Goal: Information Seeking & Learning: Learn about a topic

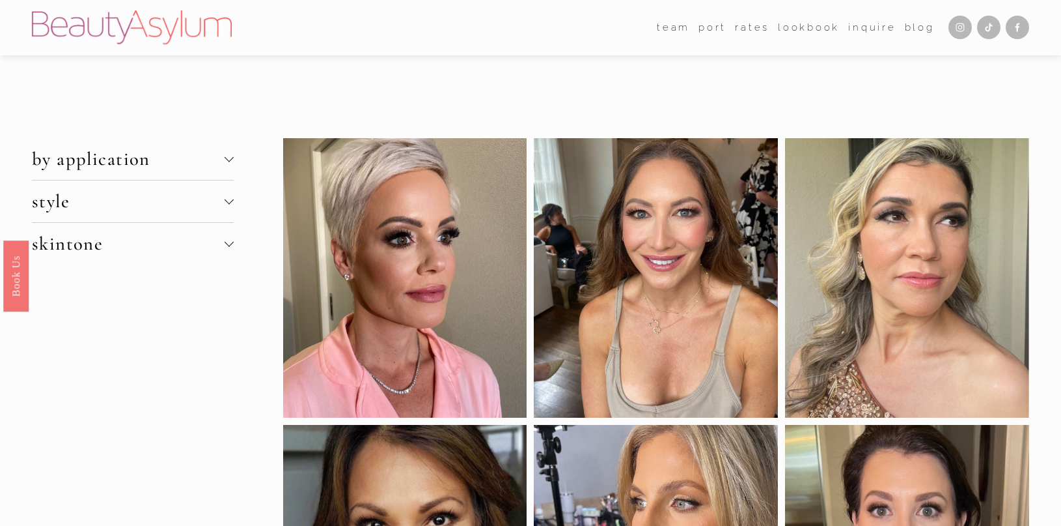
click at [230, 160] on div at bounding box center [229, 157] width 9 height 9
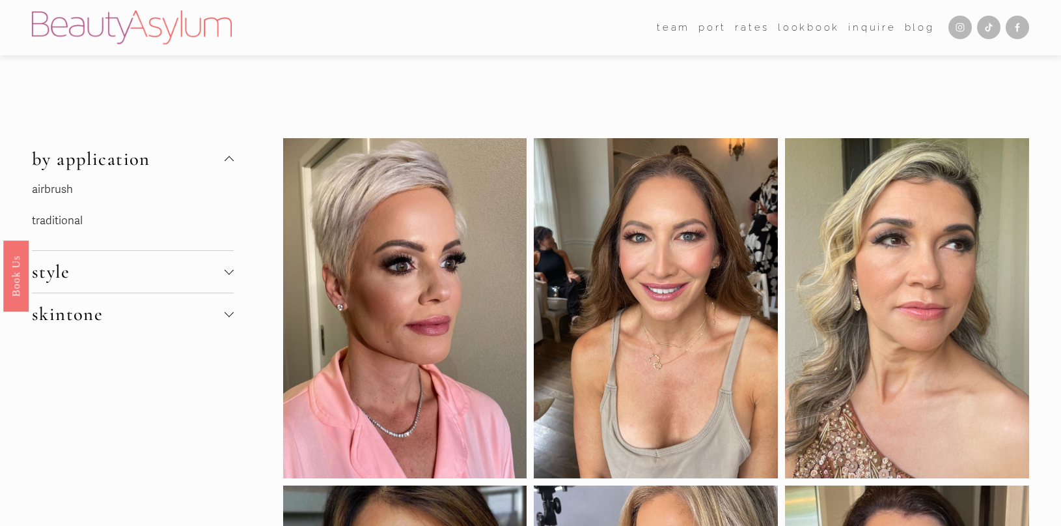
click at [230, 160] on div at bounding box center [229, 160] width 9 height 9
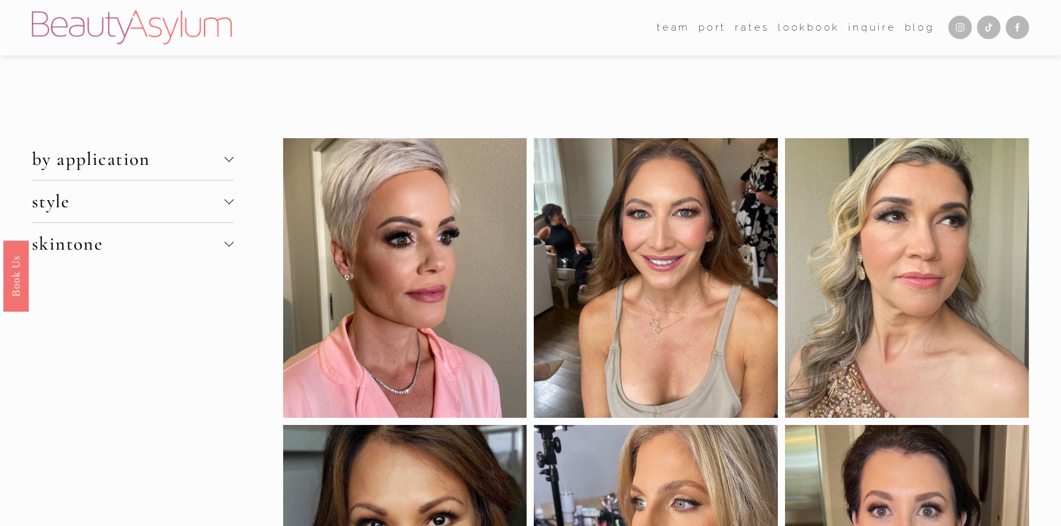
click at [226, 196] on button "style" at bounding box center [133, 201] width 203 height 42
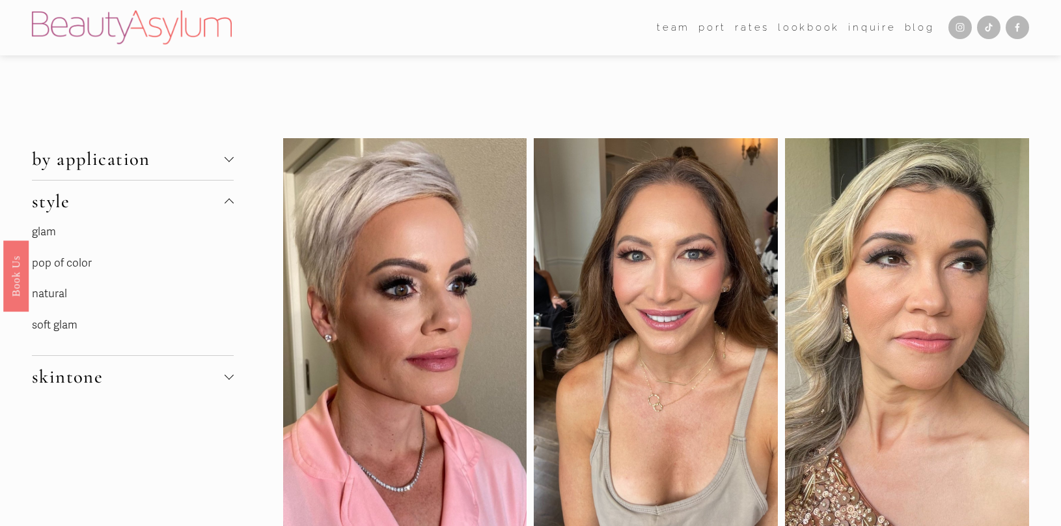
click at [226, 196] on button "style" at bounding box center [133, 201] width 203 height 42
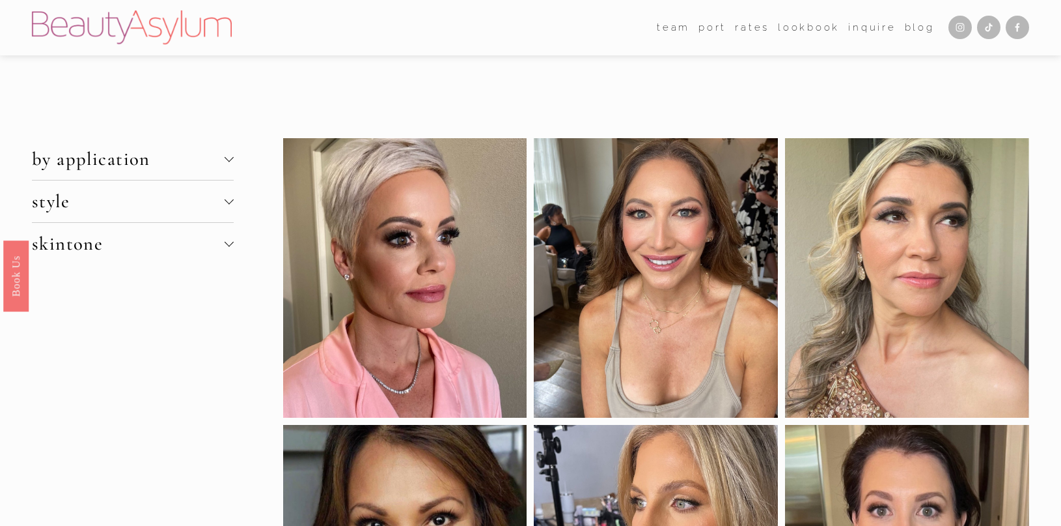
click at [230, 244] on div at bounding box center [229, 242] width 9 height 9
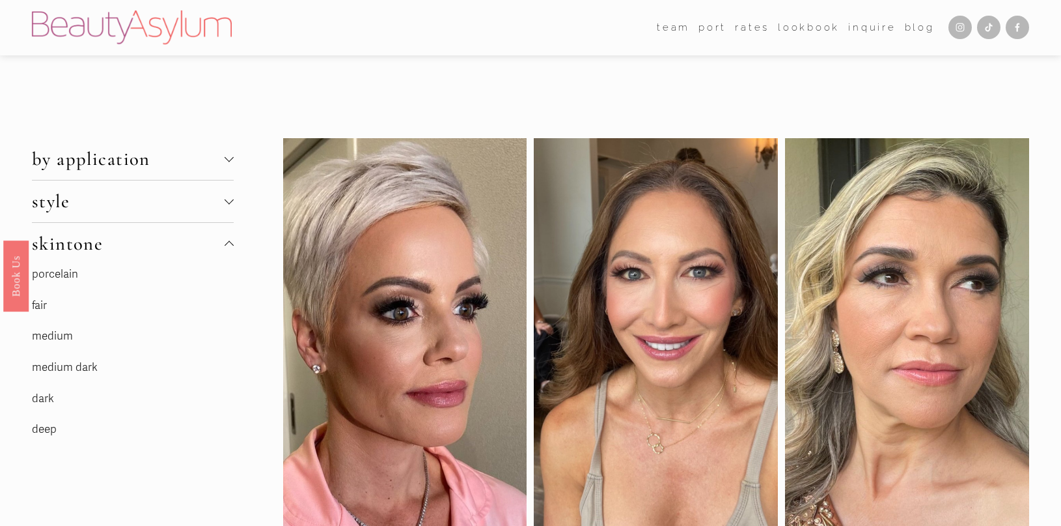
click at [65, 335] on link "medium" at bounding box center [52, 336] width 41 height 14
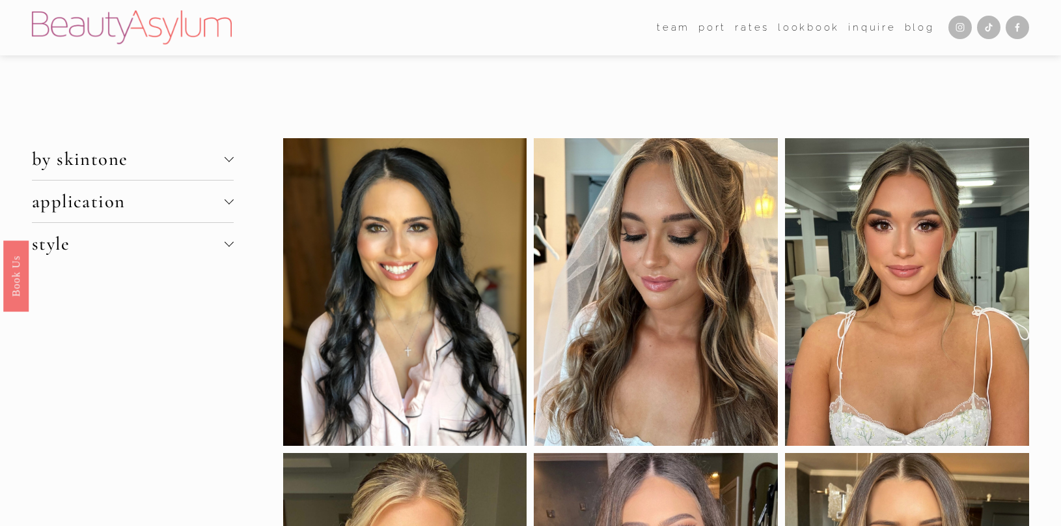
click at [233, 201] on div at bounding box center [229, 201] width 9 height 9
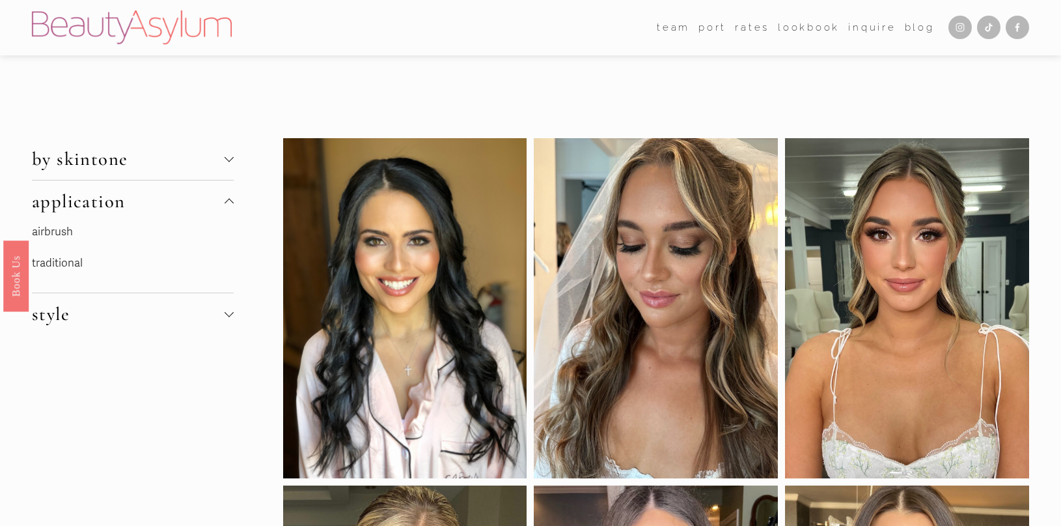
click at [76, 266] on link "traditional" at bounding box center [57, 263] width 51 height 14
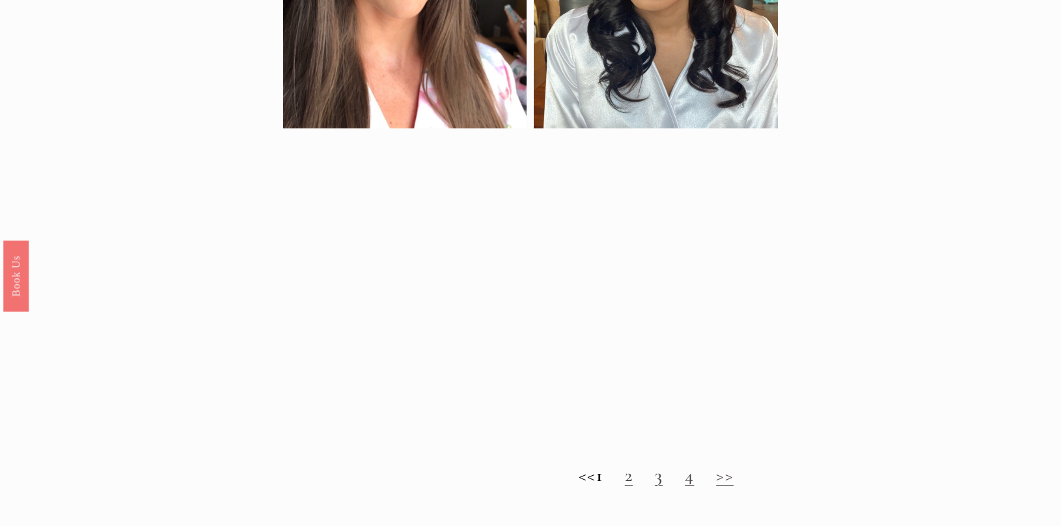
scroll to position [1435, 0]
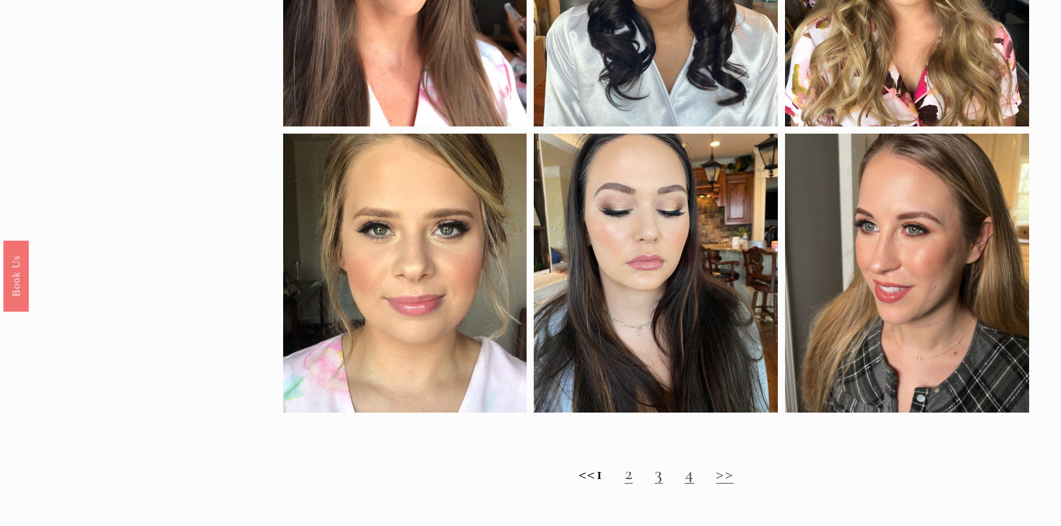
click at [734, 479] on link ">>" at bounding box center [725, 473] width 18 height 22
